Goal: Task Accomplishment & Management: Use online tool/utility

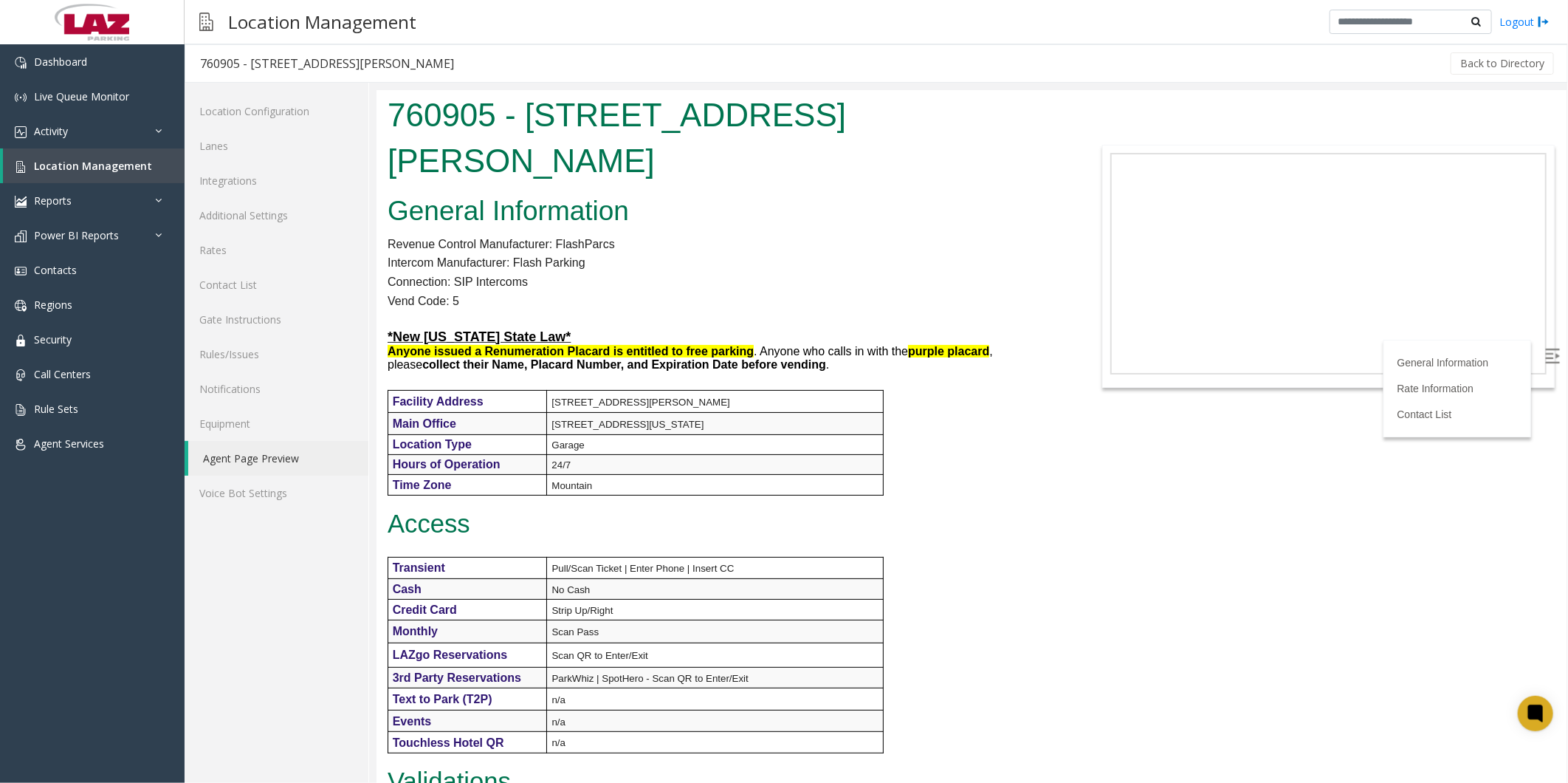
scroll to position [641, 0]
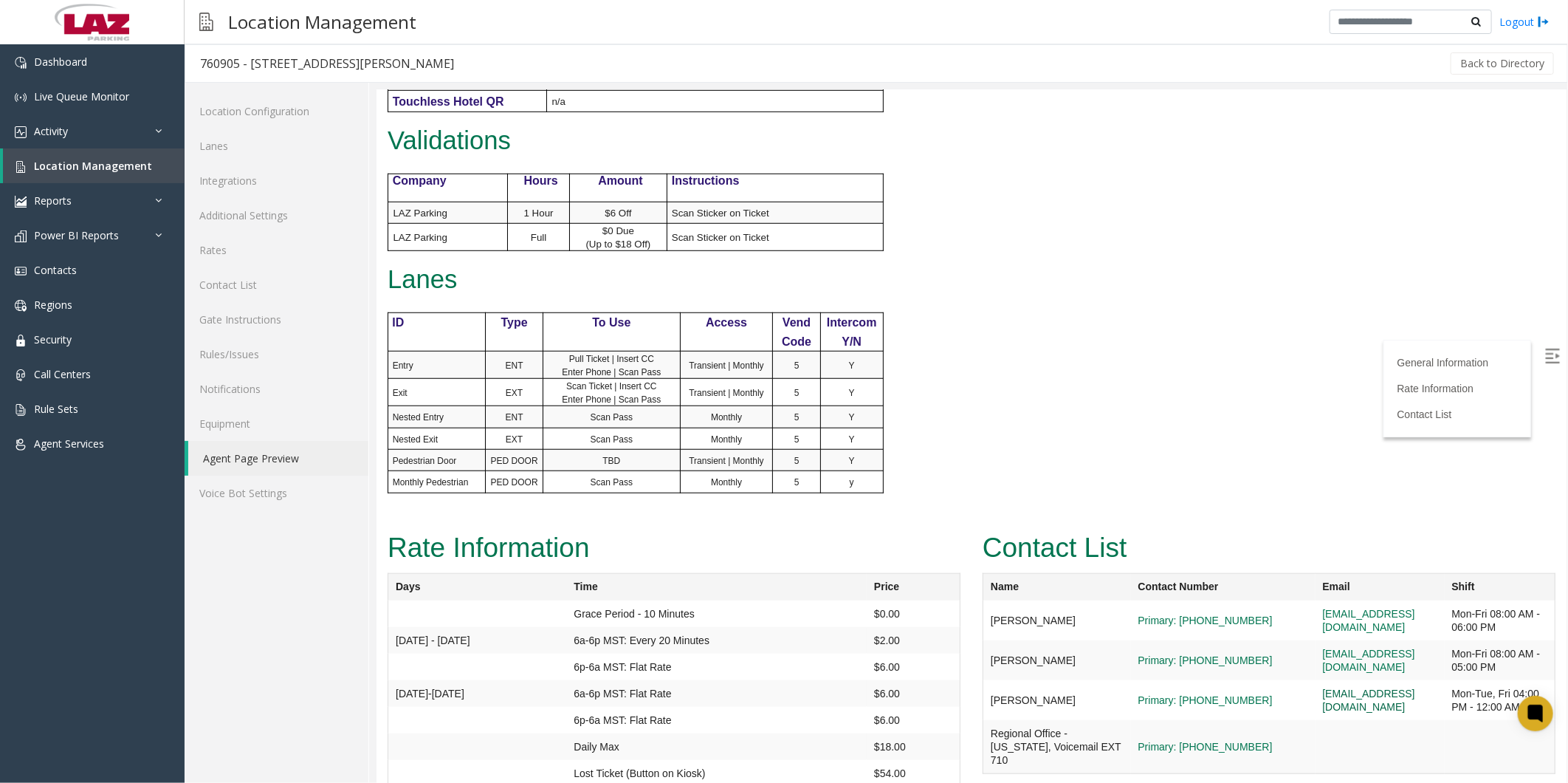
click at [1343, 687] on link "[EMAIL_ADDRESS][DOMAIN_NAME]" at bounding box center [1368, 699] width 92 height 25
click at [87, 163] on span "Location Management" at bounding box center [93, 166] width 118 height 14
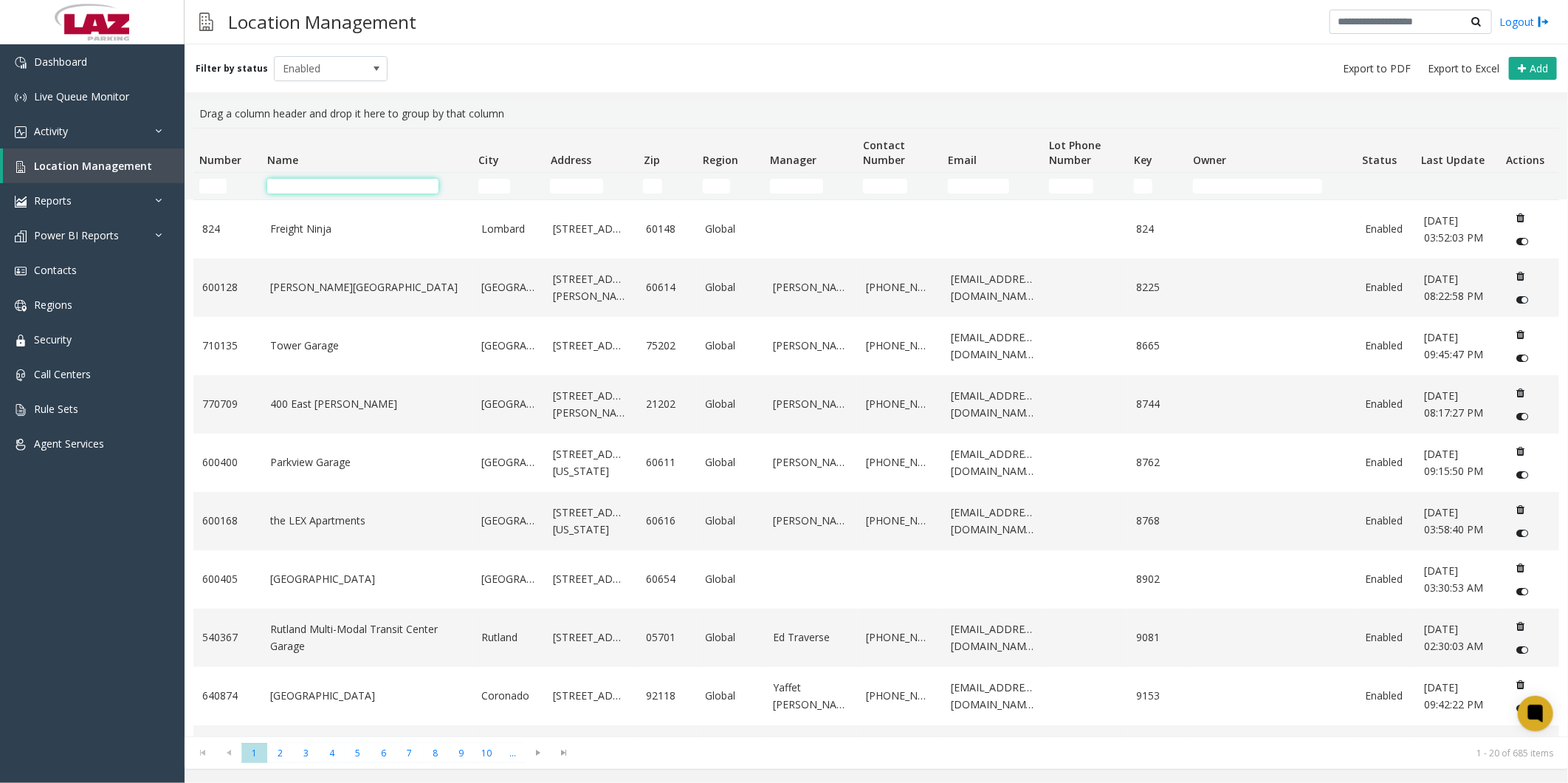
click at [345, 192] on input "Name Filter" at bounding box center [353, 186] width 171 height 15
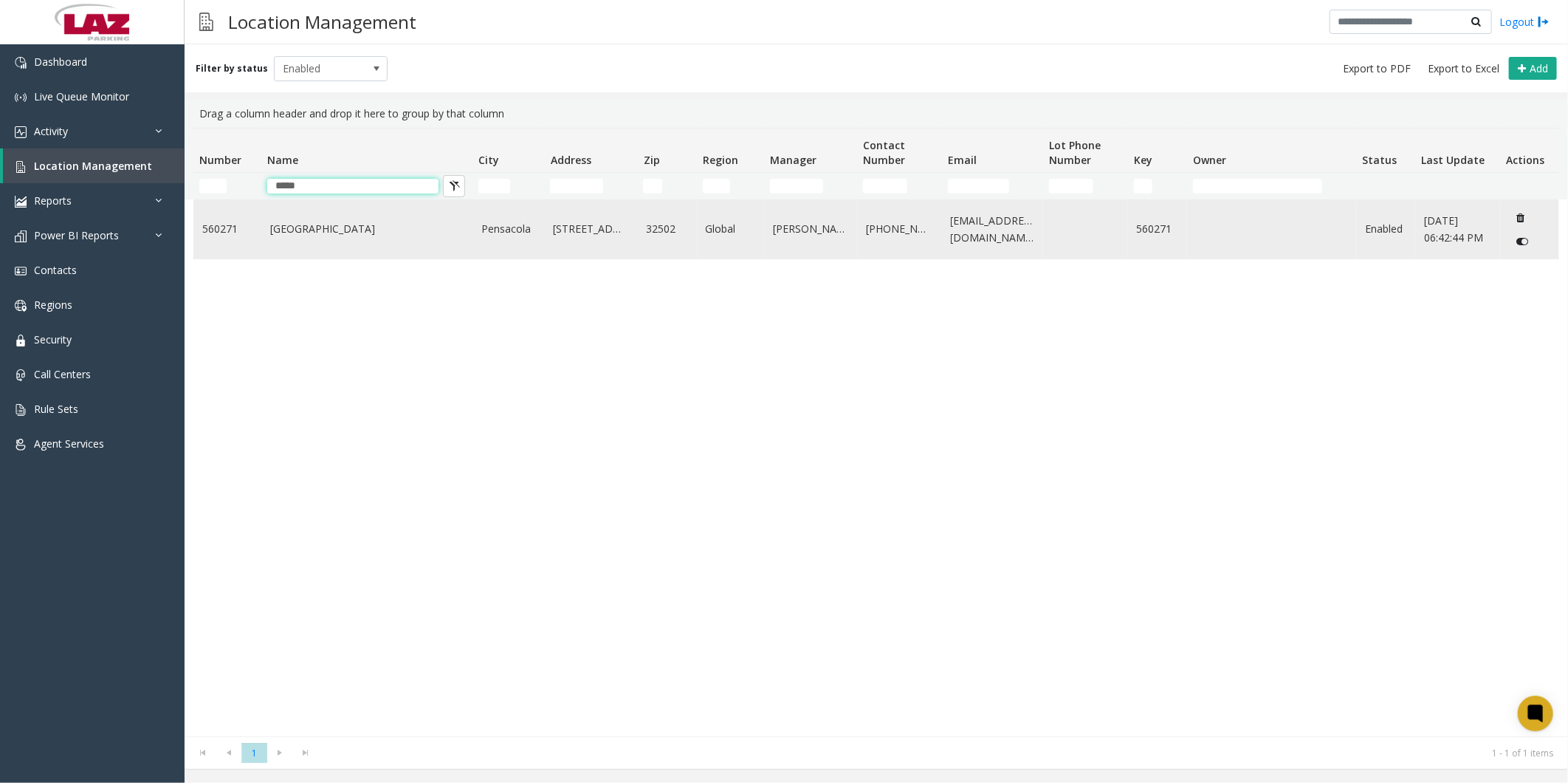
type input "*****"
click at [358, 224] on link "[GEOGRAPHIC_DATA]" at bounding box center [367, 229] width 193 height 16
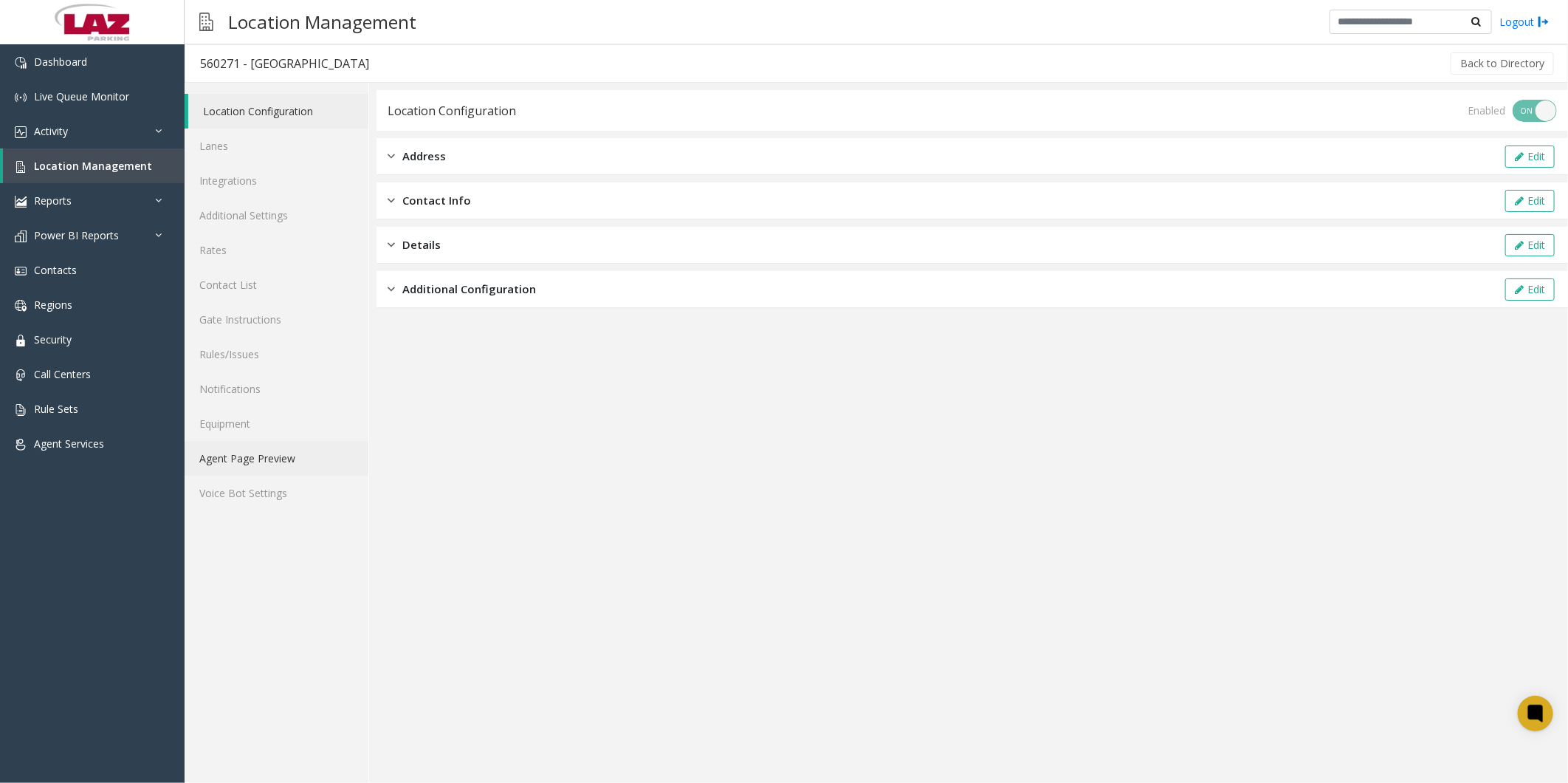
click at [252, 458] on link "Agent Page Preview" at bounding box center [276, 458] width 184 height 34
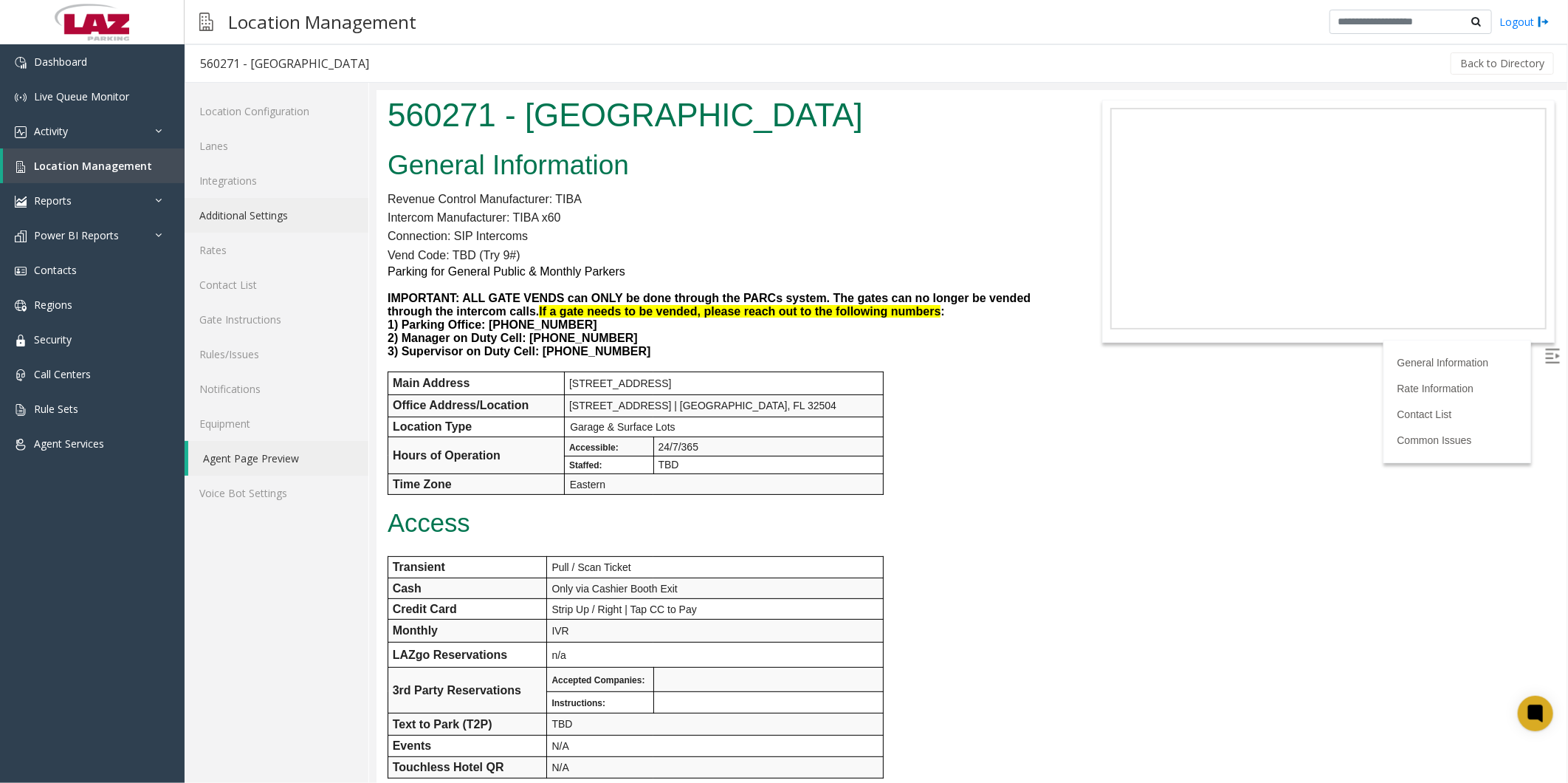
click at [247, 217] on link "Additional Settings" at bounding box center [276, 215] width 184 height 34
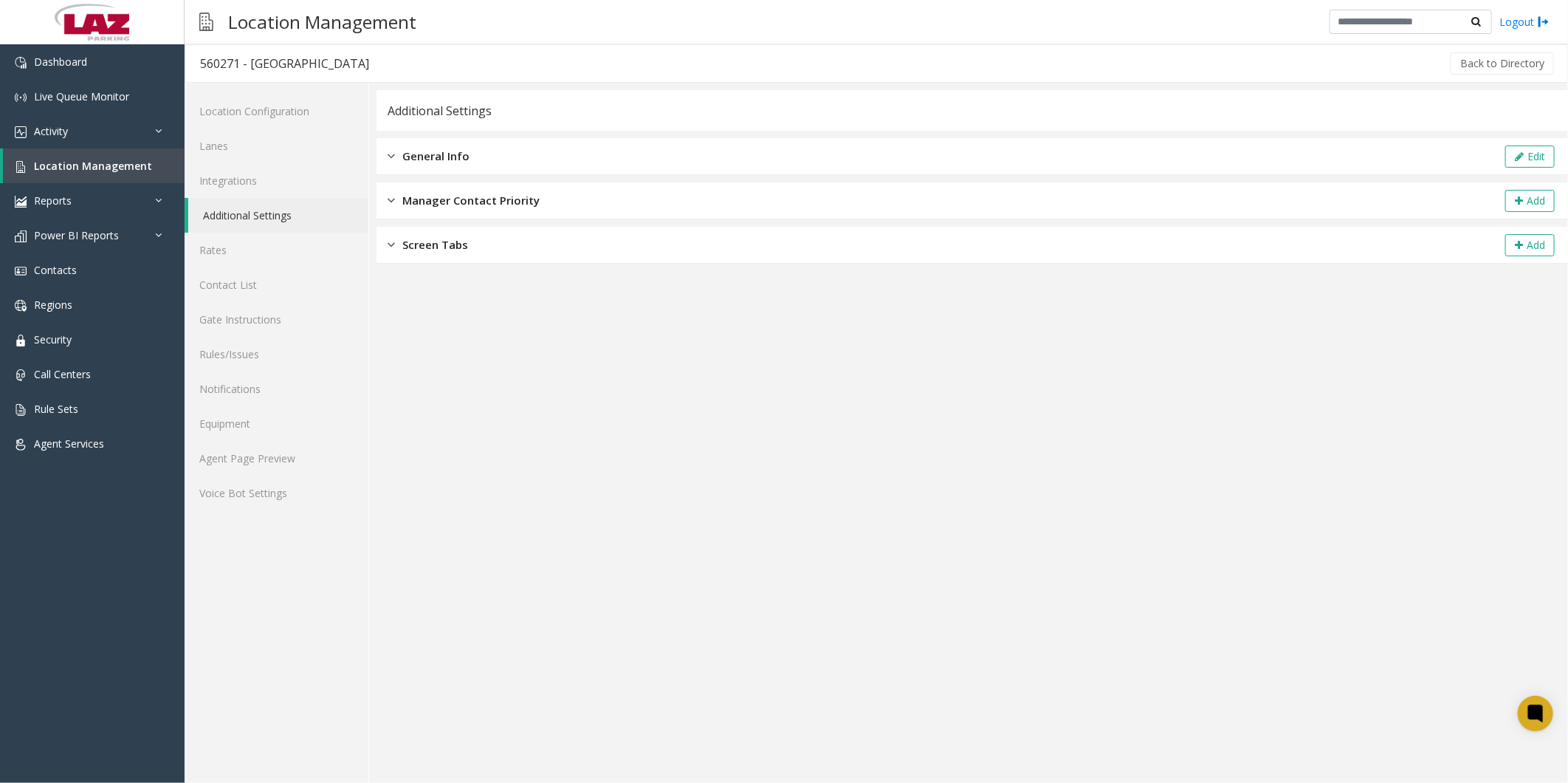
drag, startPoint x: 475, startPoint y: 154, endPoint x: 489, endPoint y: 150, distance: 14.6
click at [475, 154] on div "General Info Edit" at bounding box center [972, 156] width 1192 height 37
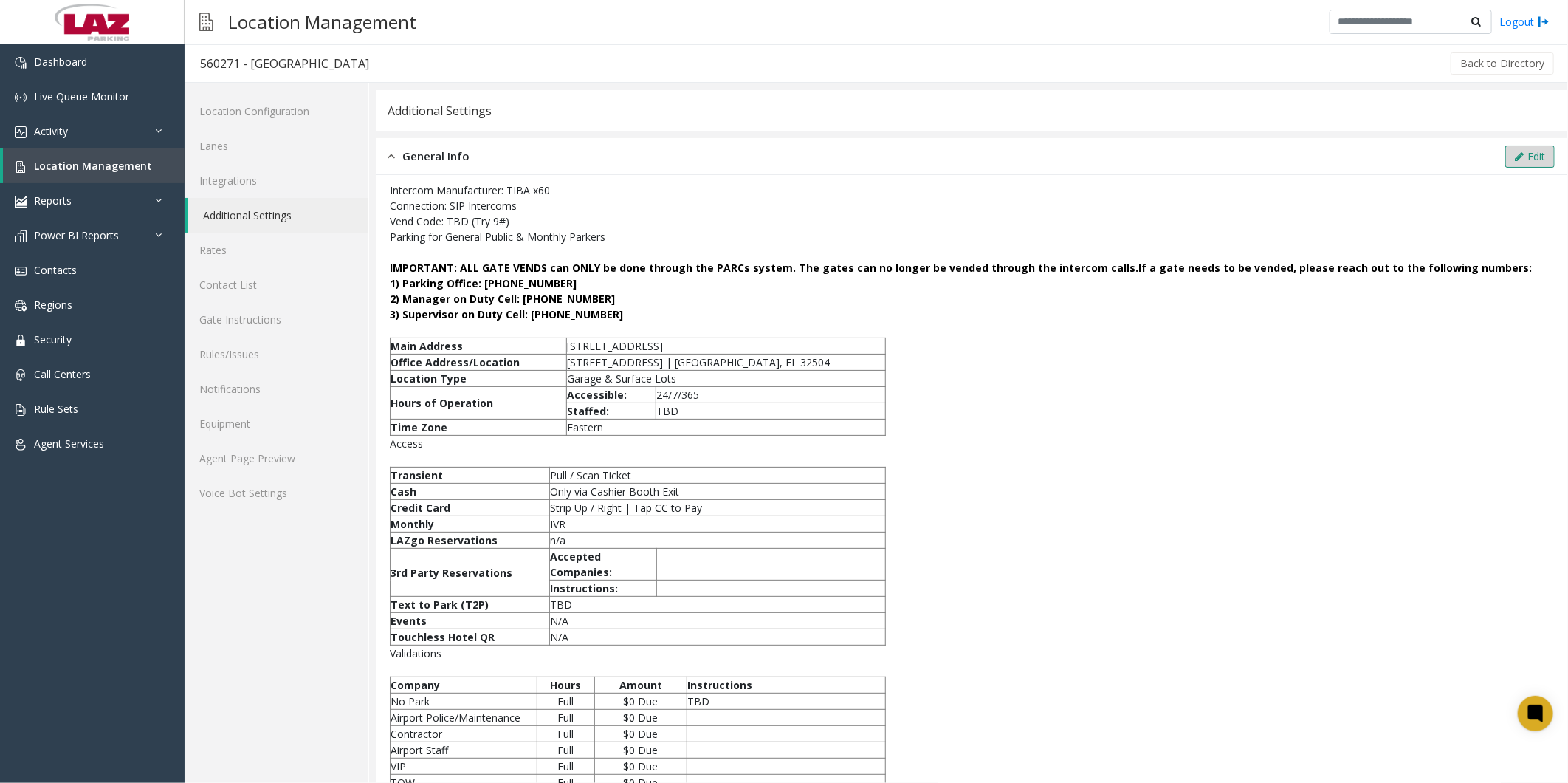
click at [1530, 158] on button "Edit" at bounding box center [1530, 156] width 49 height 22
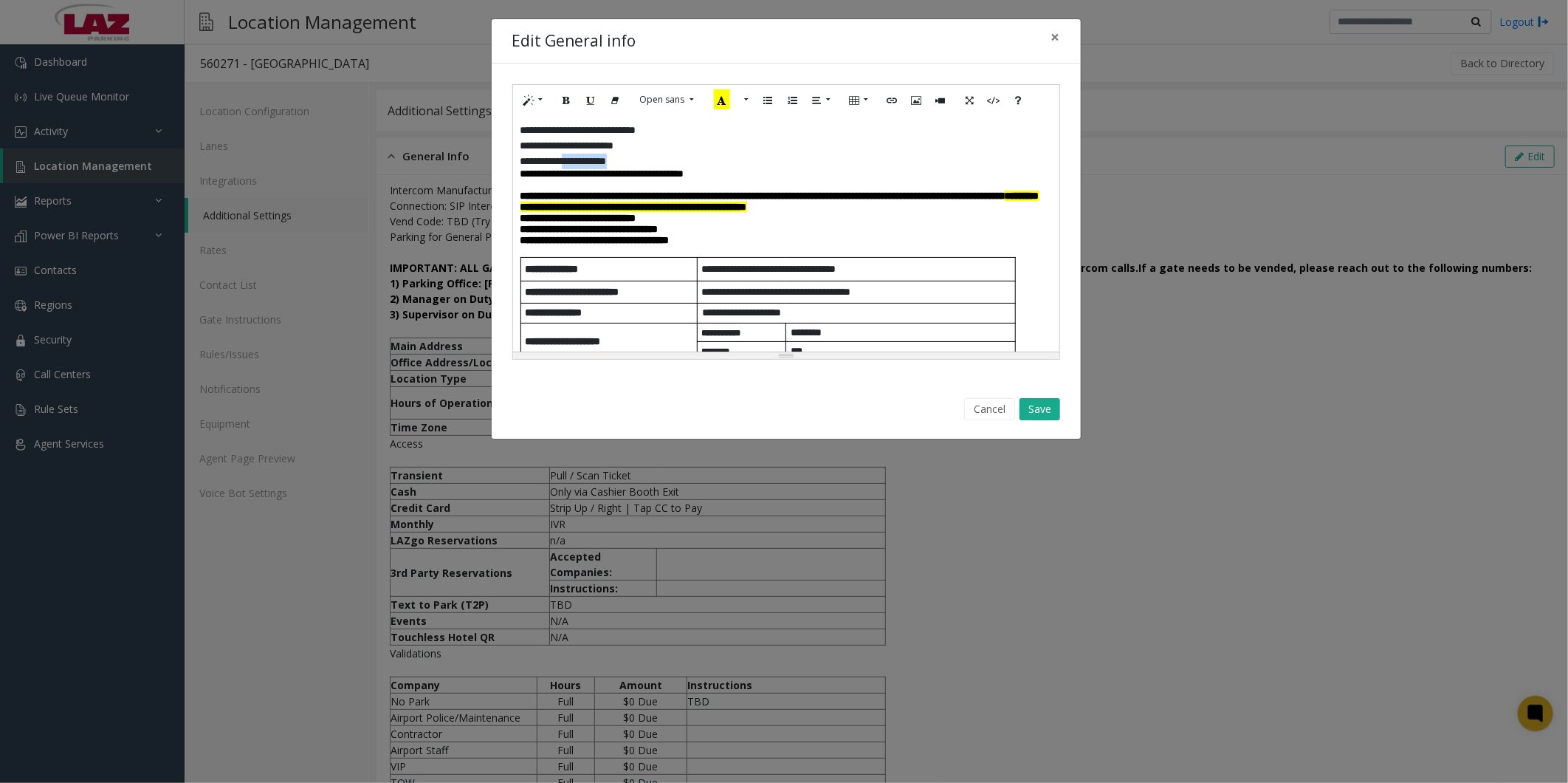
drag, startPoint x: 637, startPoint y: 157, endPoint x: 578, endPoint y: 159, distance: 59.0
click at [578, 159] on p "**********" at bounding box center [780, 162] width 519 height 16
click at [1045, 407] on button "Save" at bounding box center [1040, 408] width 41 height 22
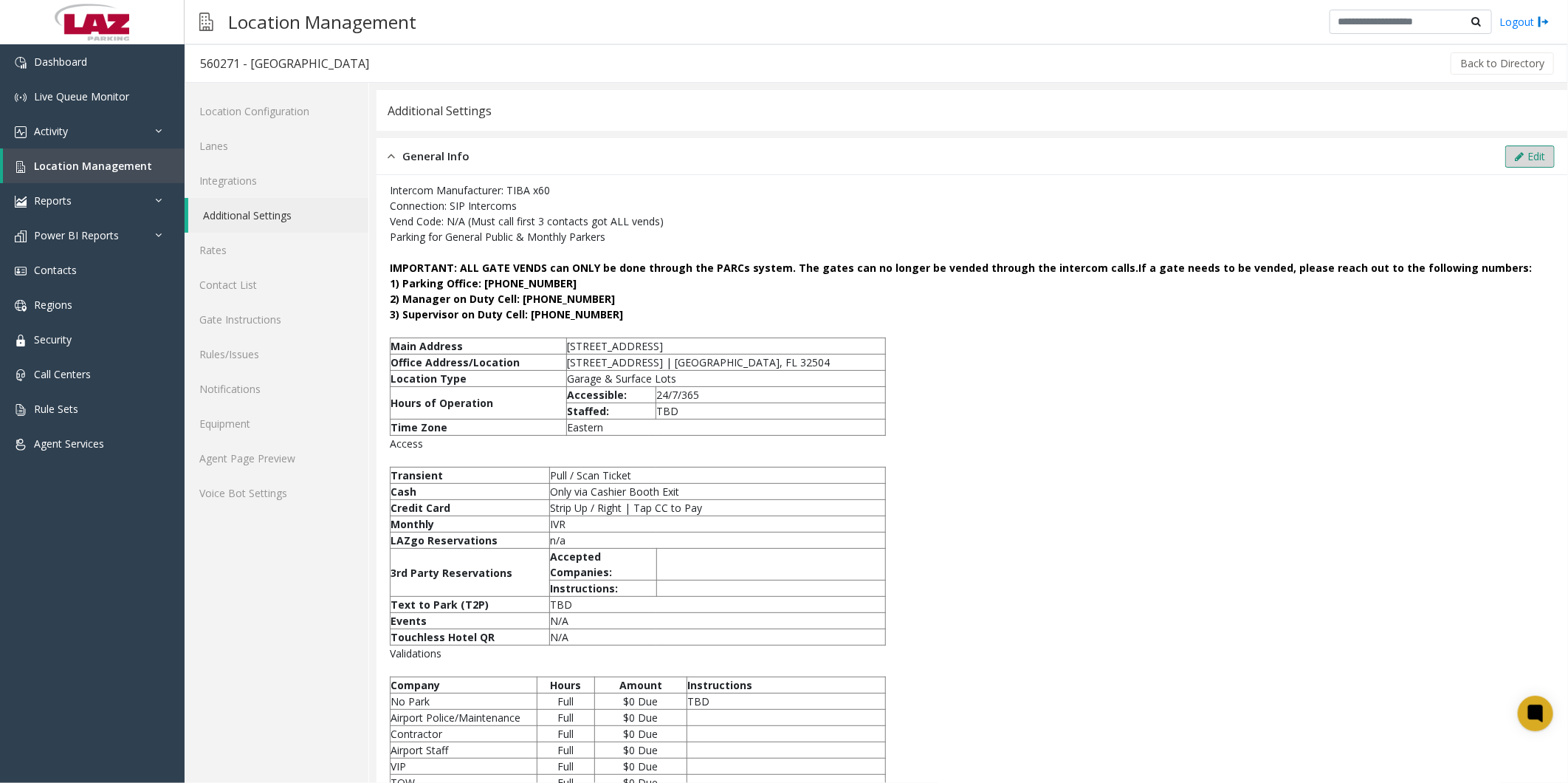
click at [1530, 152] on button "Edit" at bounding box center [1530, 156] width 49 height 22
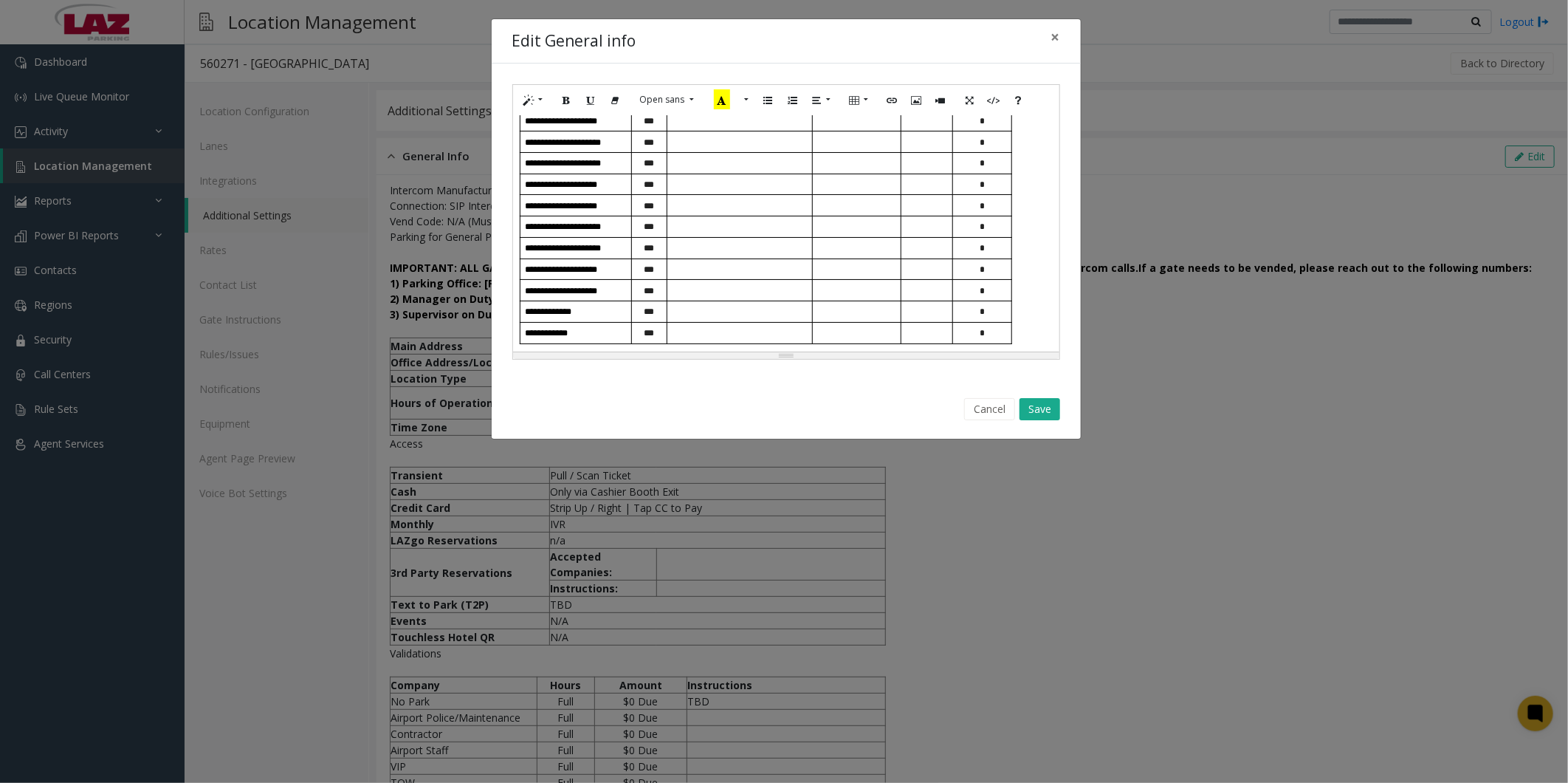
scroll to position [1225, 0]
click at [1045, 402] on button "Save" at bounding box center [1040, 408] width 41 height 22
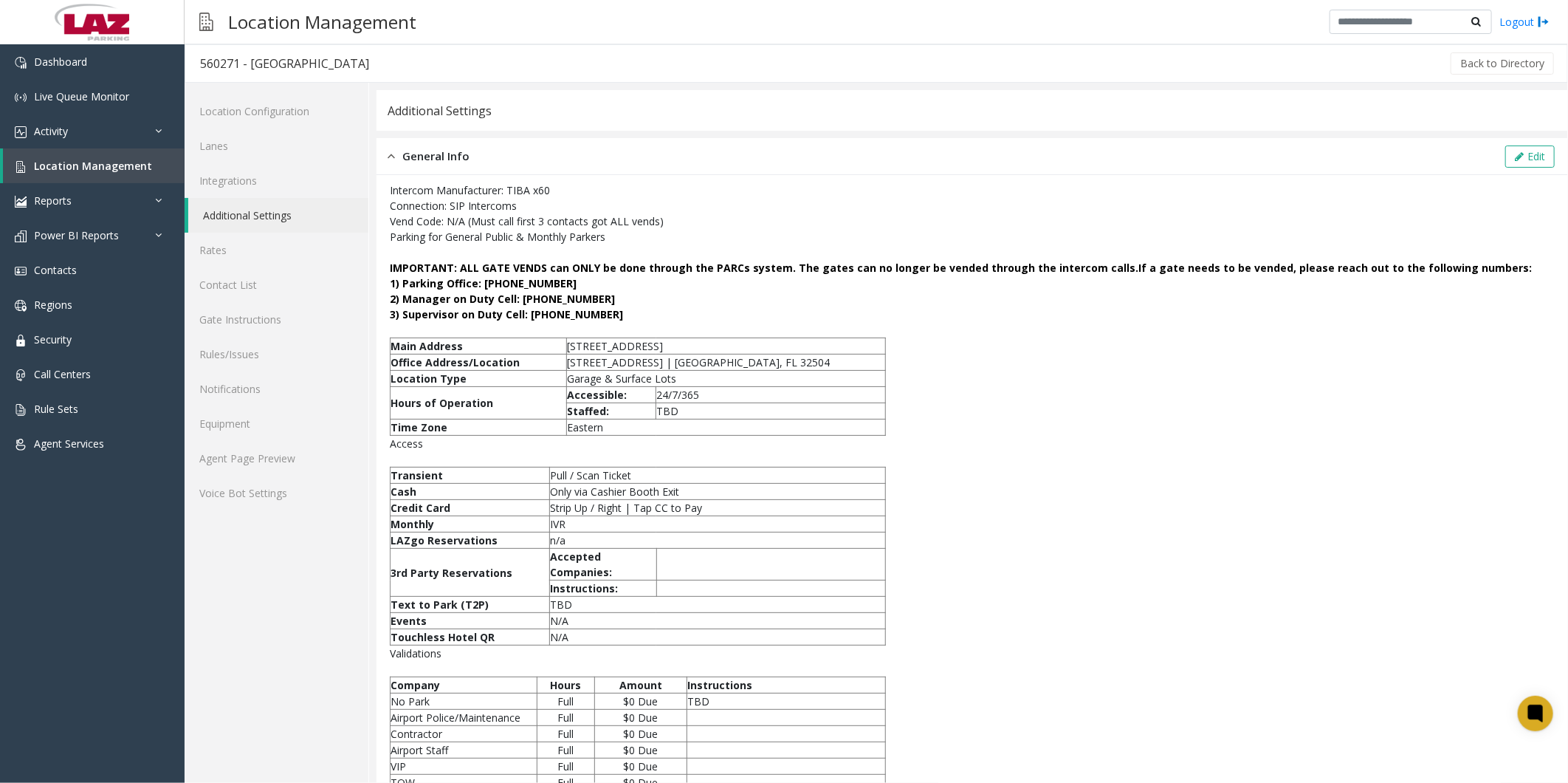
click at [890, 109] on div "Additional Settings" at bounding box center [972, 110] width 1192 height 41
click at [75, 273] on span "Contacts" at bounding box center [55, 270] width 42 height 14
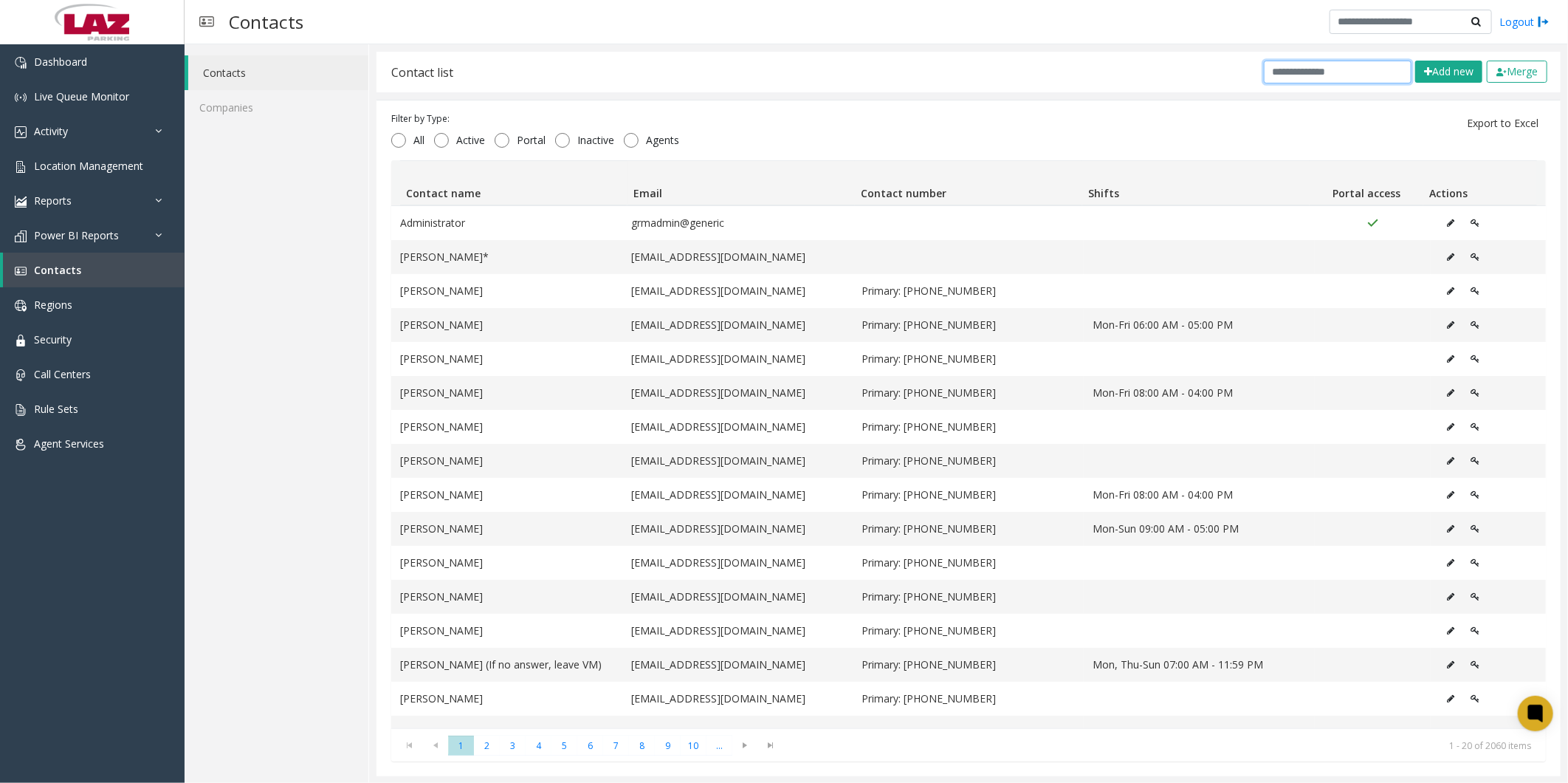
click at [1319, 78] on input "text" at bounding box center [1337, 72] width 148 height 23
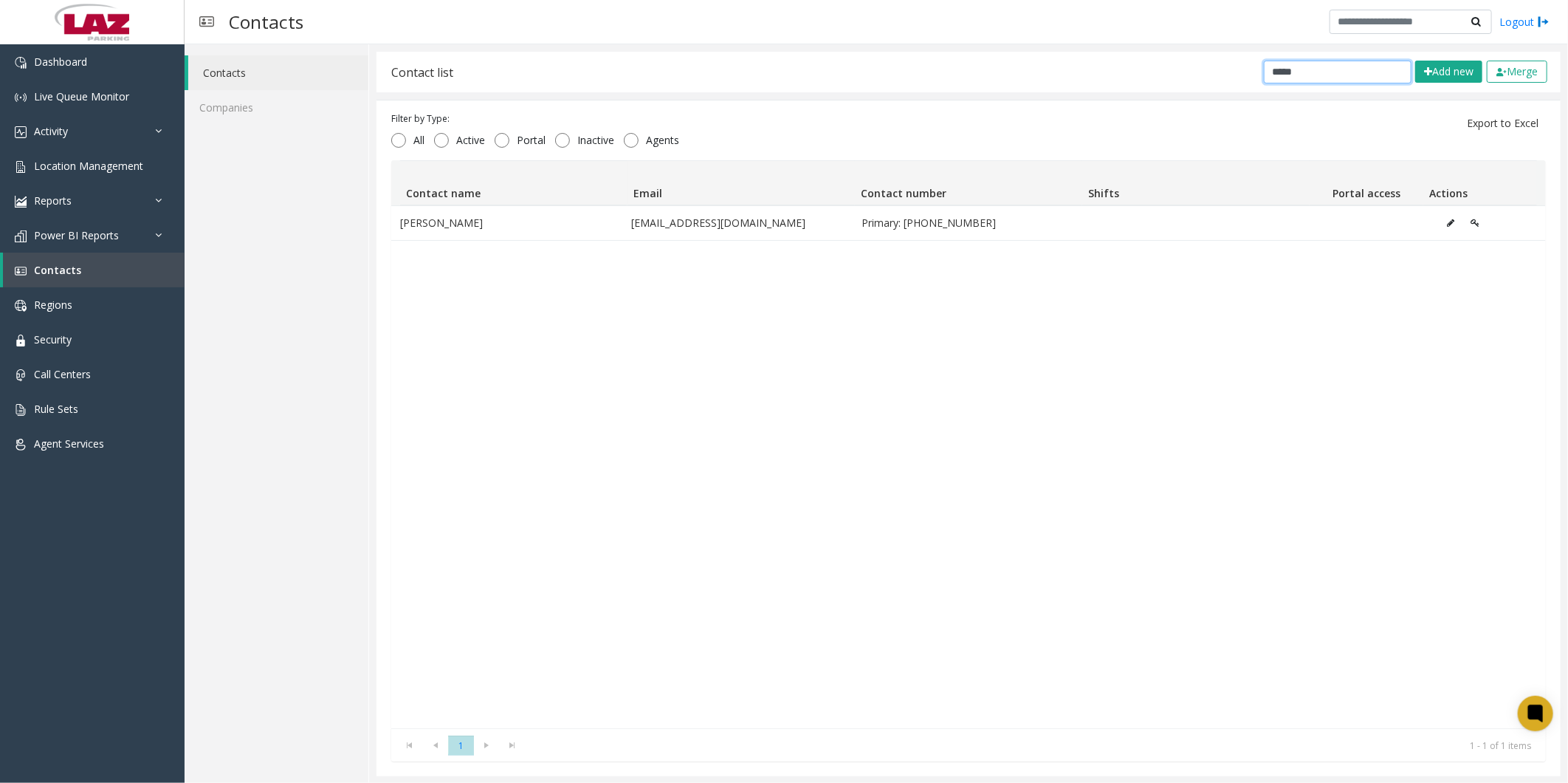
type input "****"
click at [75, 170] on span "Location Management" at bounding box center [88, 166] width 110 height 14
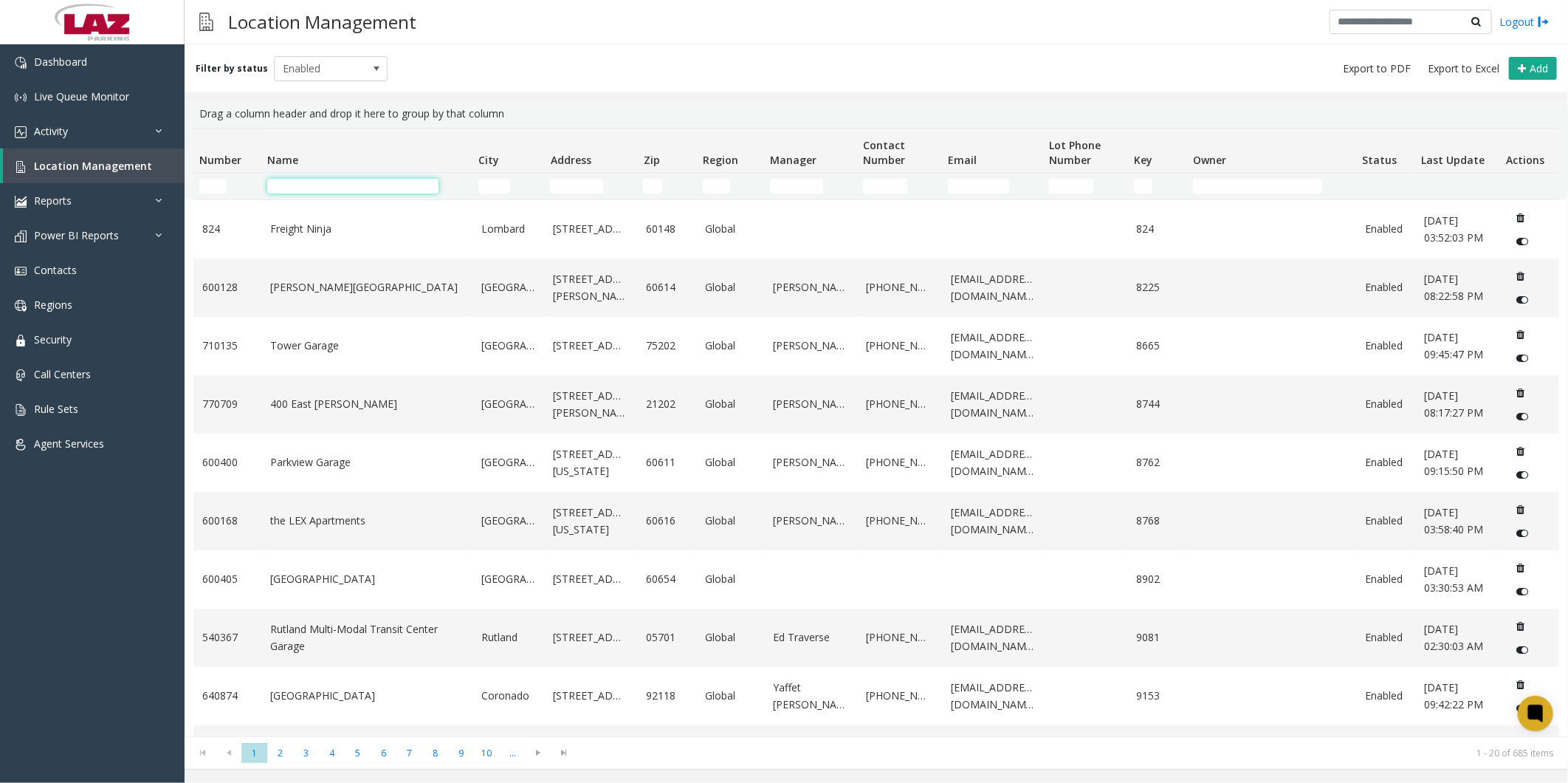
click at [341, 186] on input "Name Filter" at bounding box center [353, 186] width 171 height 15
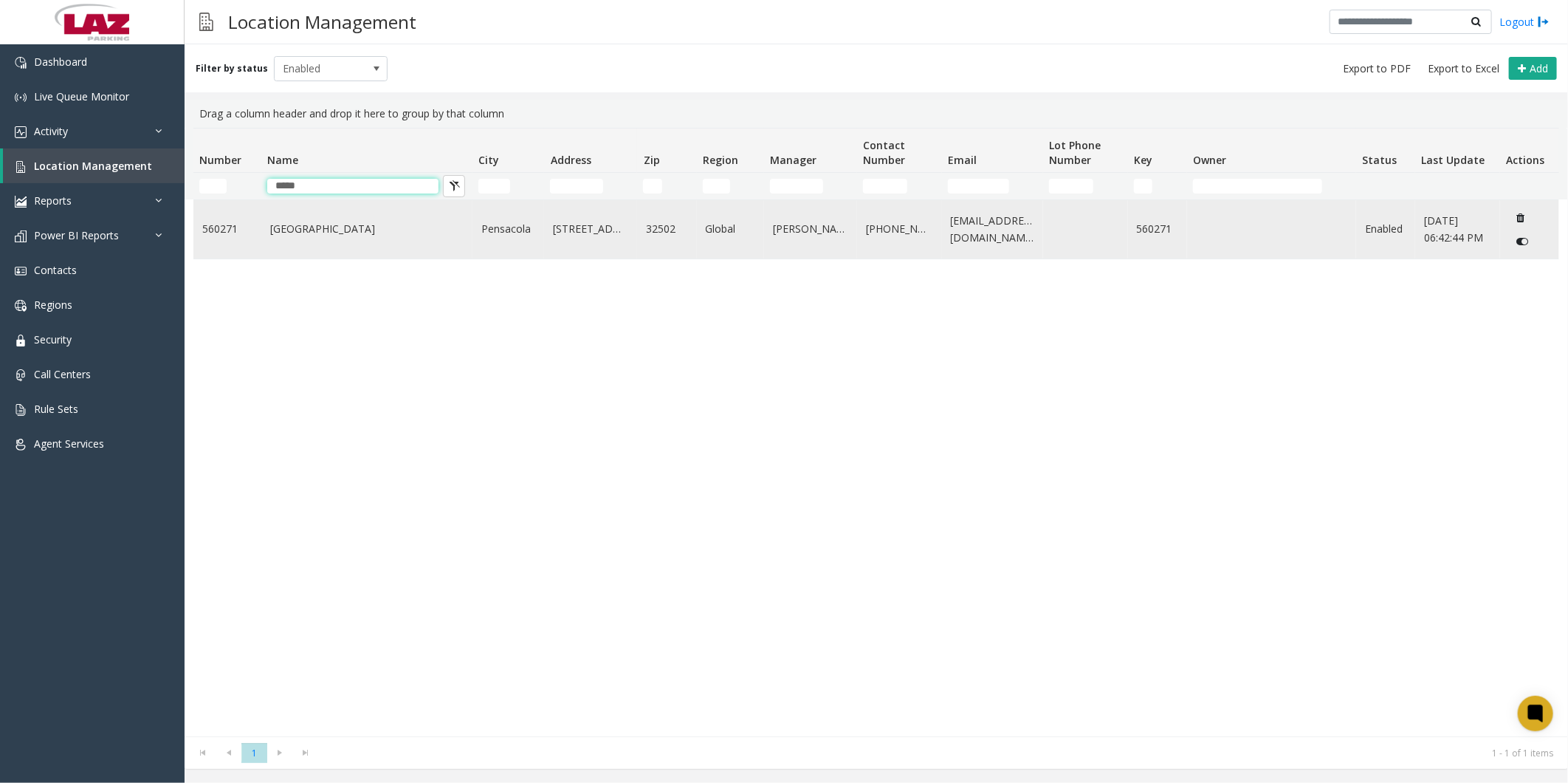
type input "*****"
click at [313, 224] on link "[GEOGRAPHIC_DATA]" at bounding box center [367, 229] width 193 height 16
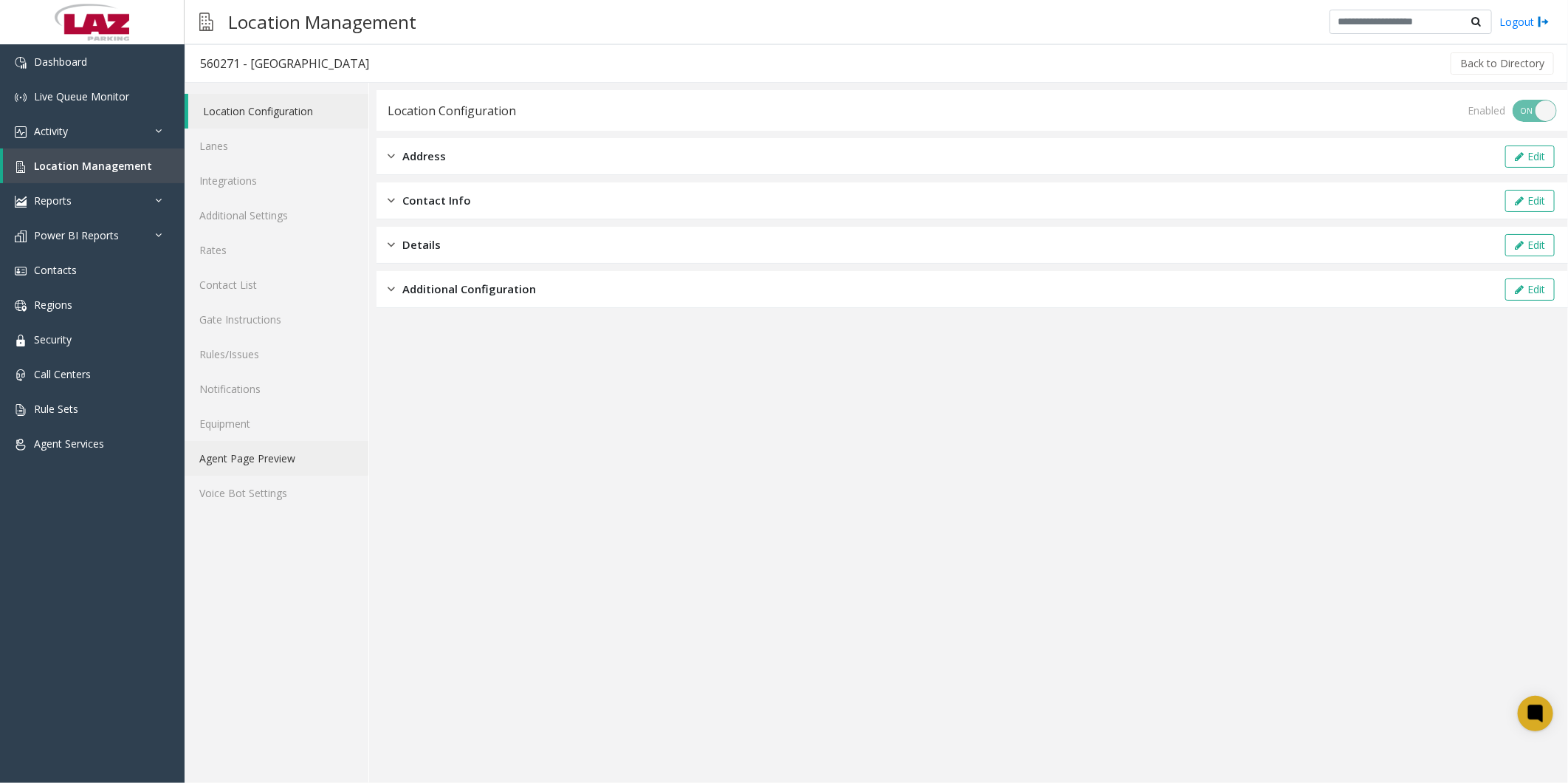
click at [260, 456] on link "Agent Page Preview" at bounding box center [276, 458] width 184 height 34
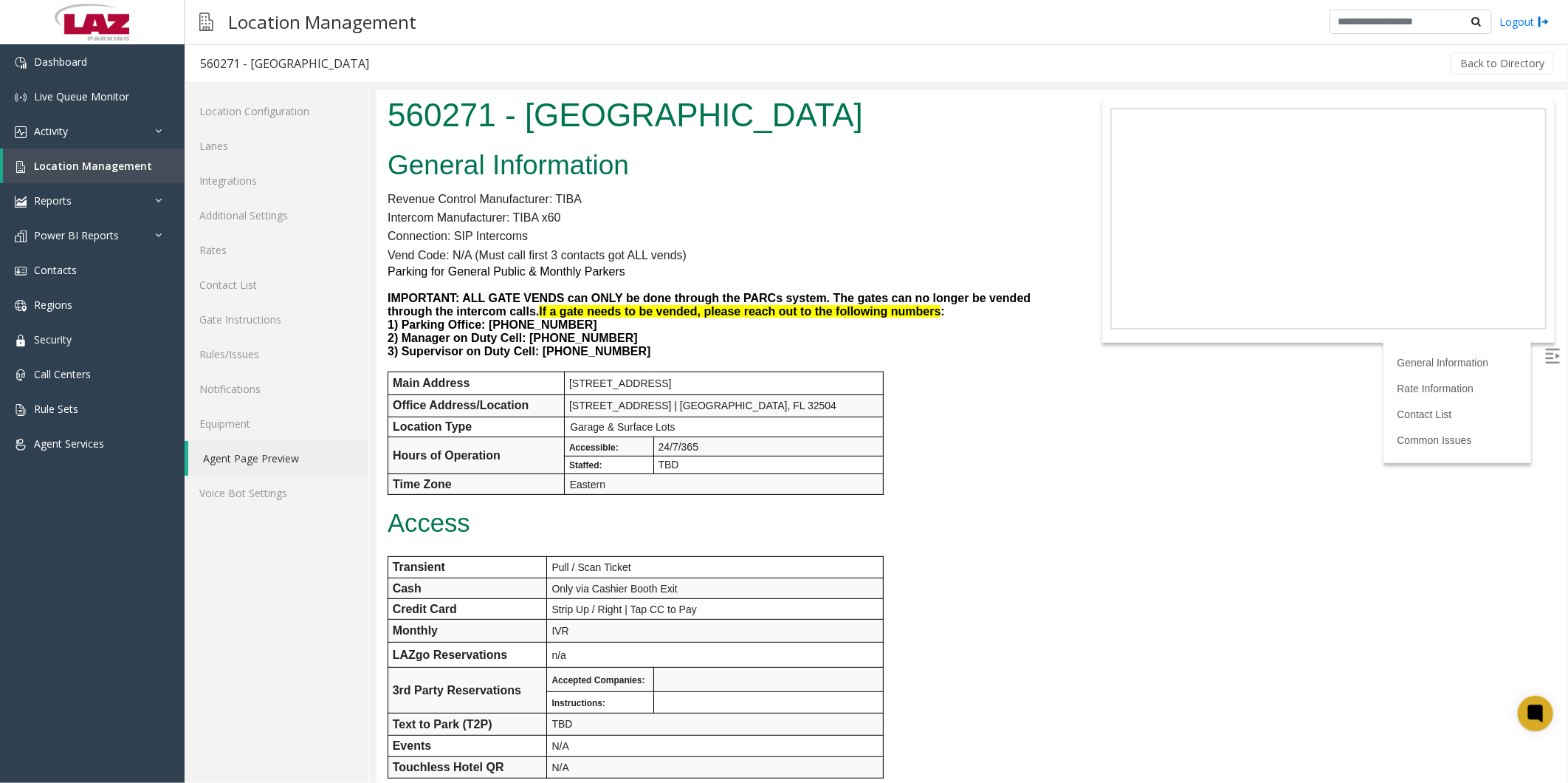
drag, startPoint x: 1057, startPoint y: 657, endPoint x: 990, endPoint y: 331, distance: 332.8
drag, startPoint x: 389, startPoint y: 108, endPoint x: 489, endPoint y: 105, distance: 100.0
click at [489, 105] on h1 "560271 - [GEOGRAPHIC_DATA]" at bounding box center [723, 115] width 672 height 46
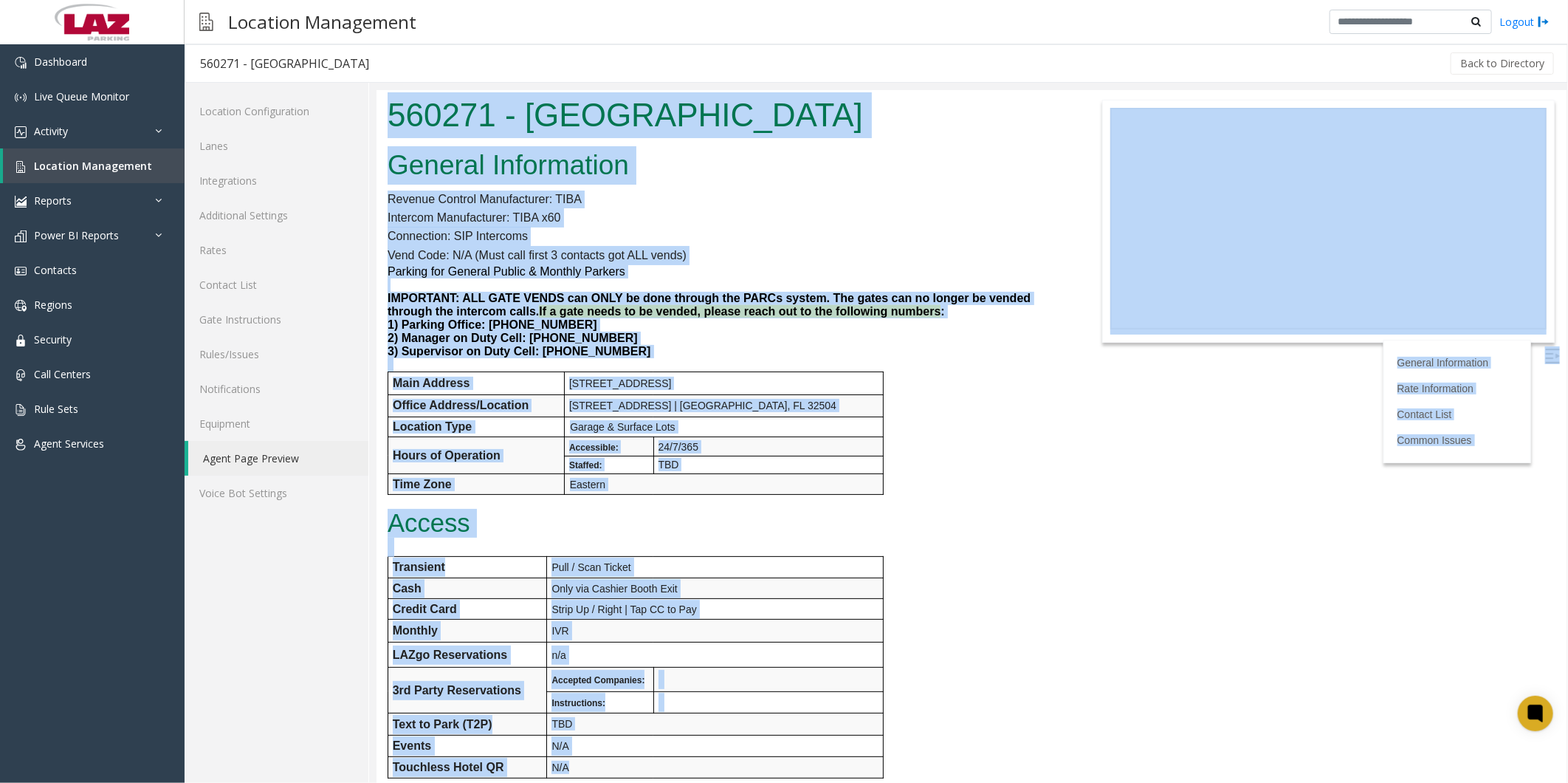
copy body "531416 - Loremipsu Dolorsi Ametcon Adipiscinge Seddoei Tempori Utlaboreetdo: MA…"
click at [825, 156] on h2 "General Information" at bounding box center [723, 164] width 672 height 38
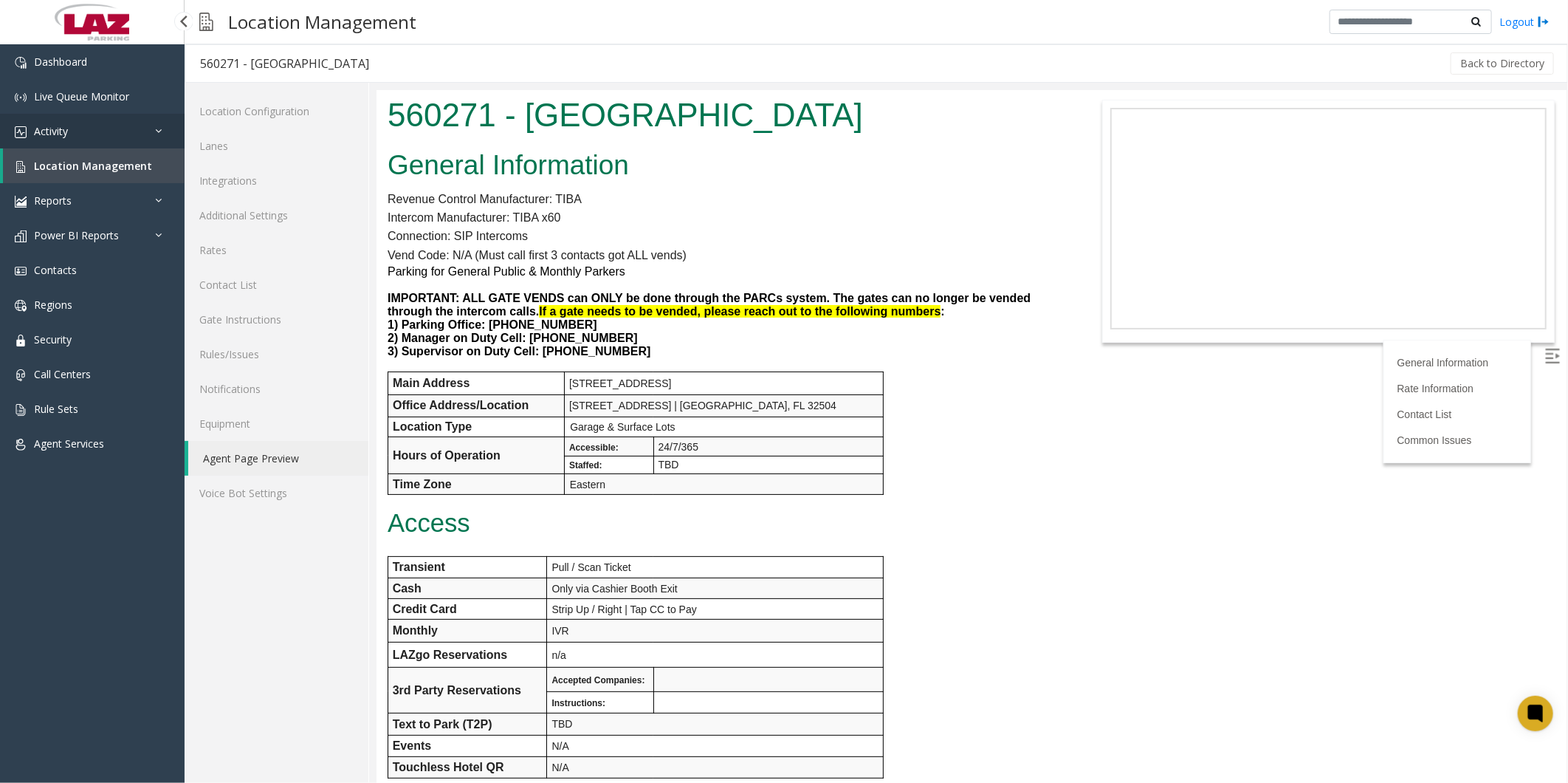
click at [96, 127] on link "Activity" at bounding box center [92, 131] width 185 height 34
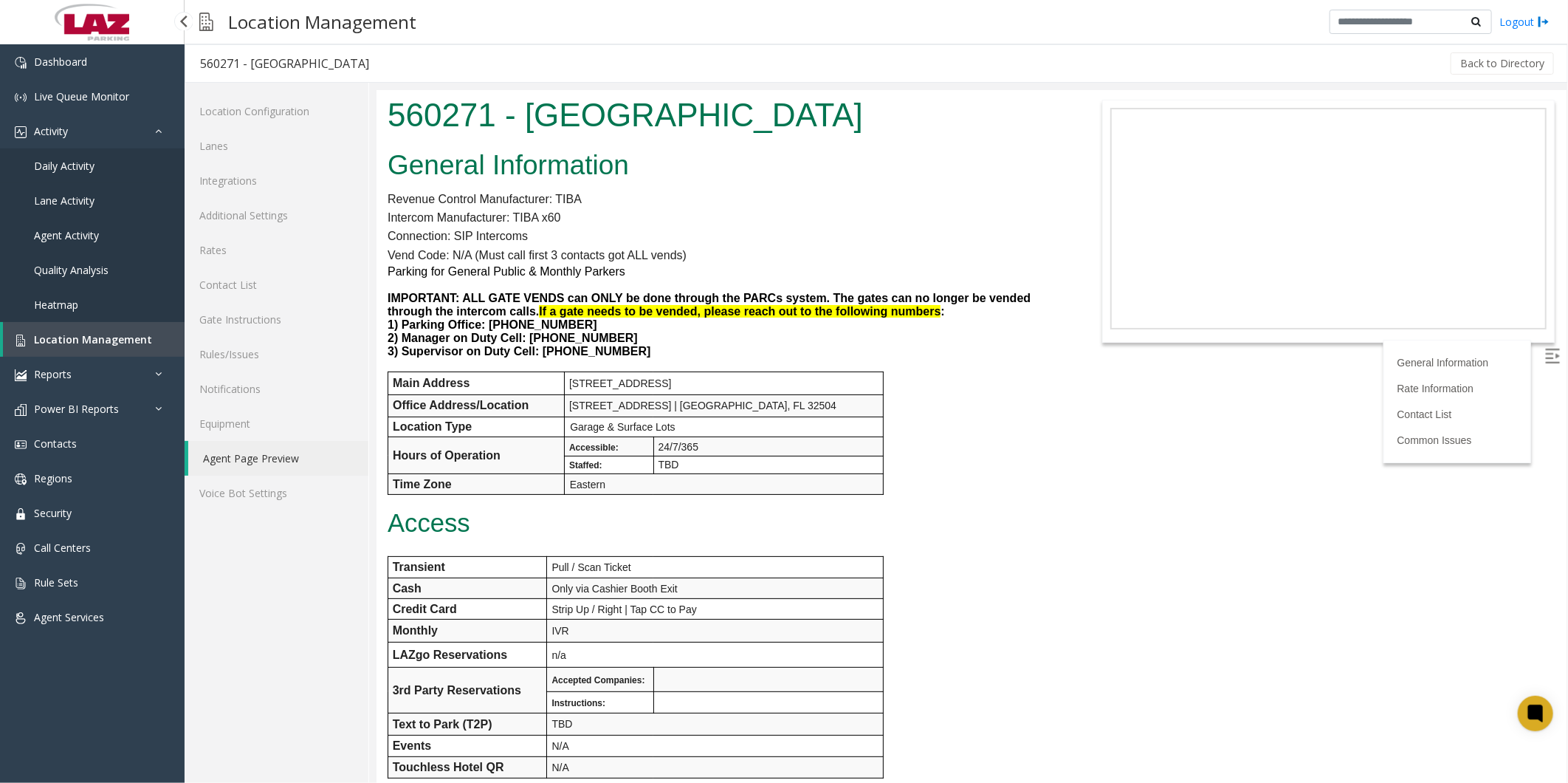
click at [98, 166] on link "Daily Activity" at bounding box center [92, 165] width 185 height 34
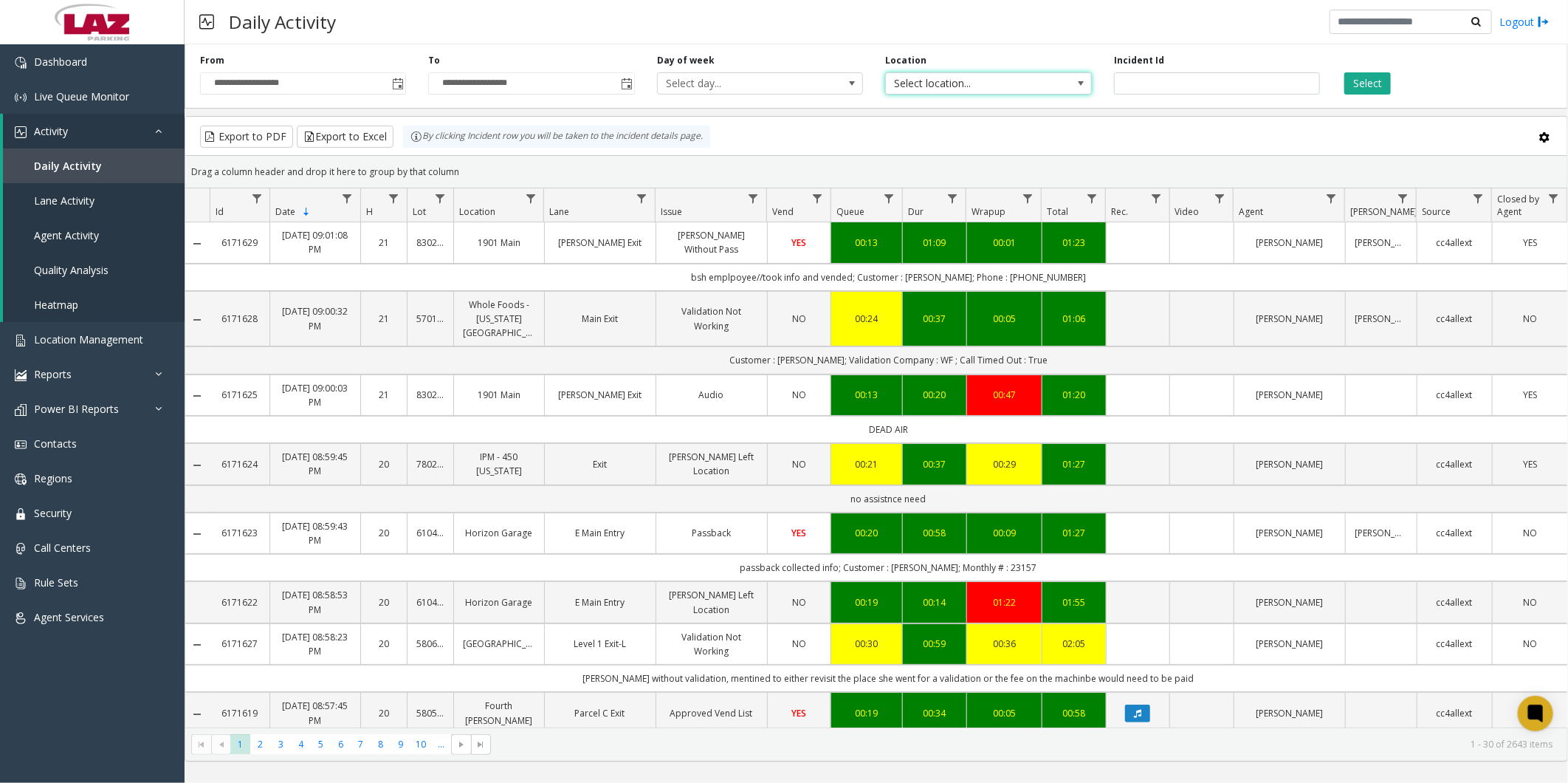
click at [1006, 82] on span "Select location..." at bounding box center [968, 83] width 164 height 20
type input "******"
click at [917, 156] on li "100240 Chicago Meters" at bounding box center [989, 161] width 202 height 20
click at [1363, 79] on button "Select" at bounding box center [1367, 83] width 47 height 22
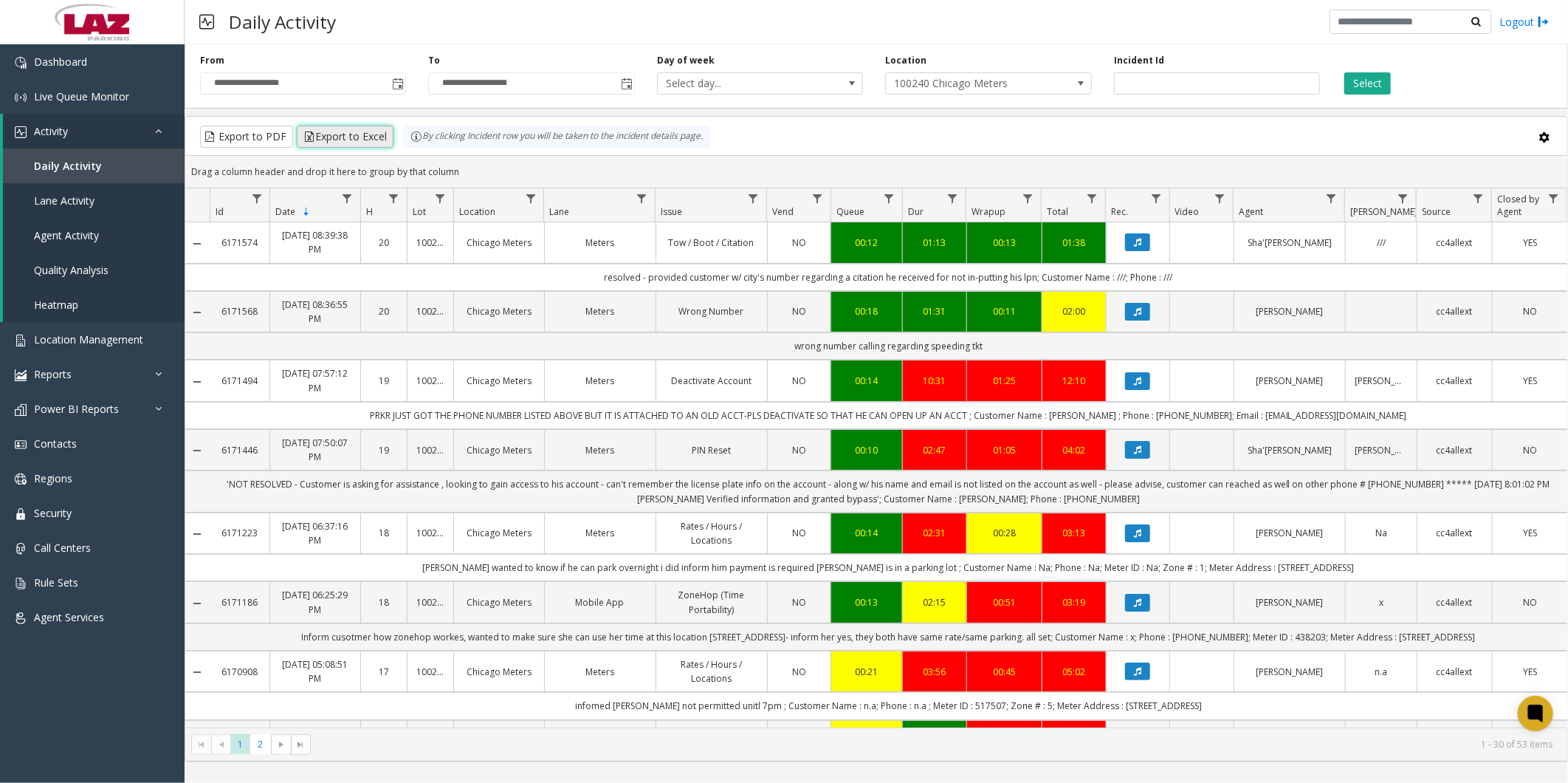
click at [360, 137] on button "Export to Excel" at bounding box center [345, 136] width 96 height 22
